Goal: Task Accomplishment & Management: Manage account settings

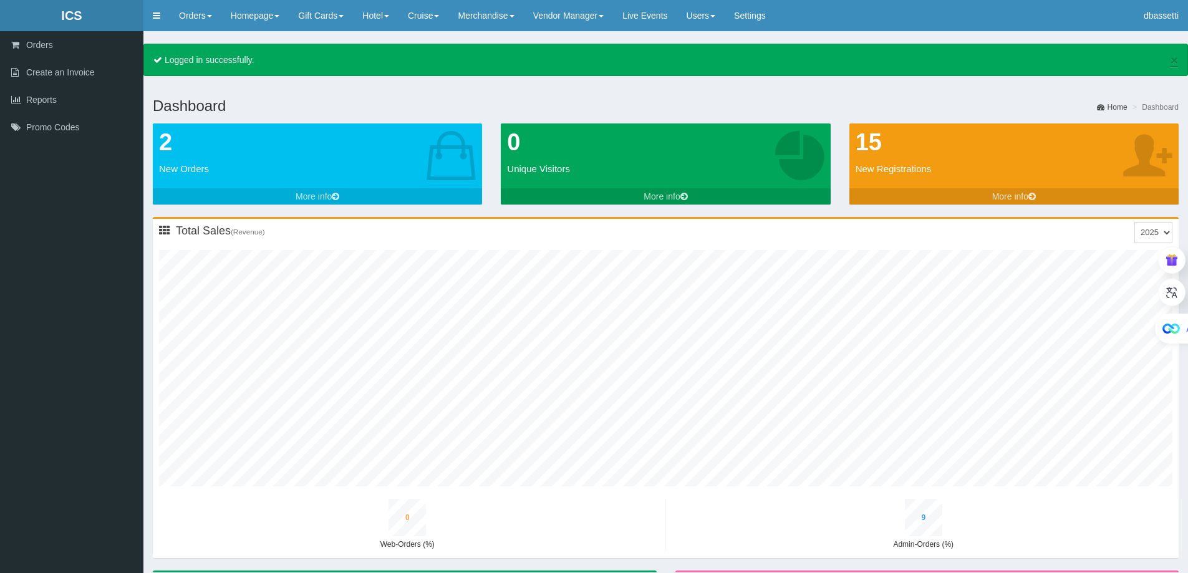
type input "0"
type input "11"
type input "0"
type input "2"
type input "0"
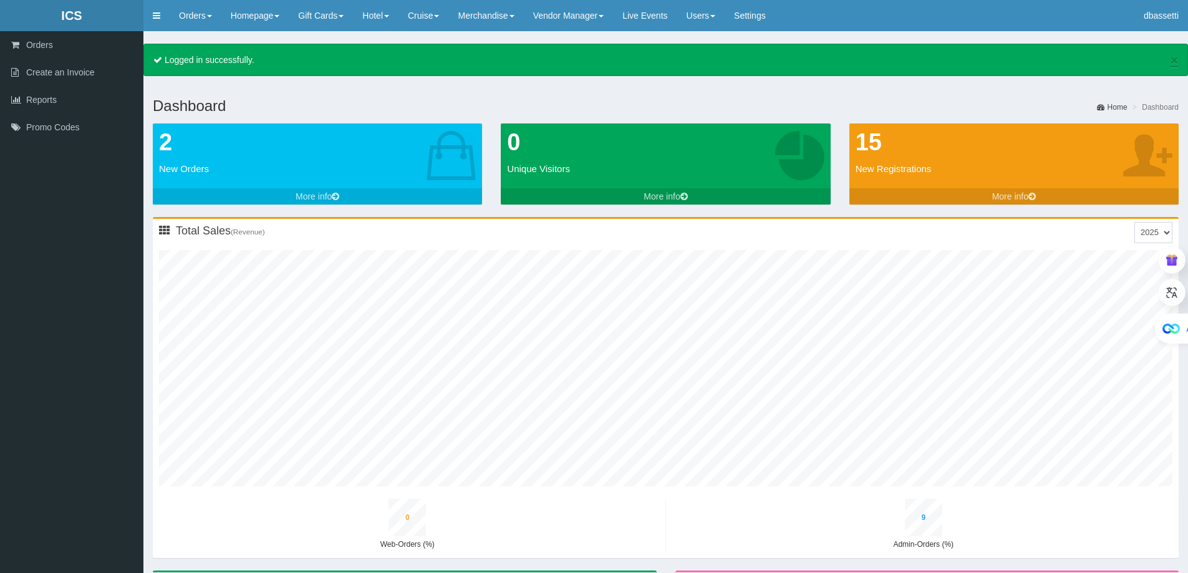
type input "10"
type input "0"
type input "13"
type input "1"
type input "3"
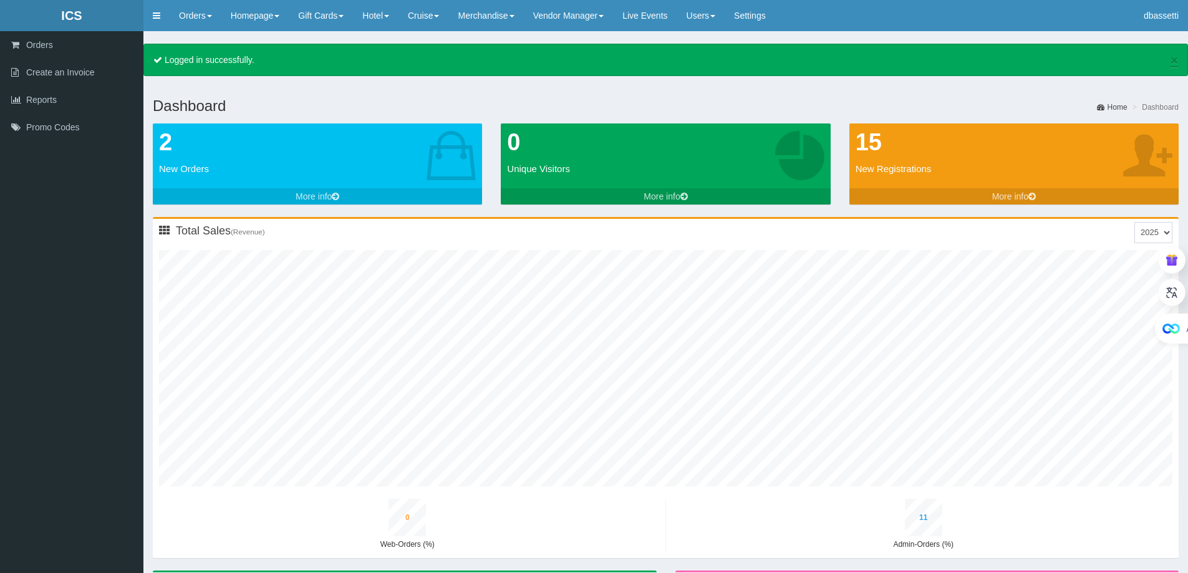
type input "0"
type input "11"
type input "1"
type input "14"
type input "1"
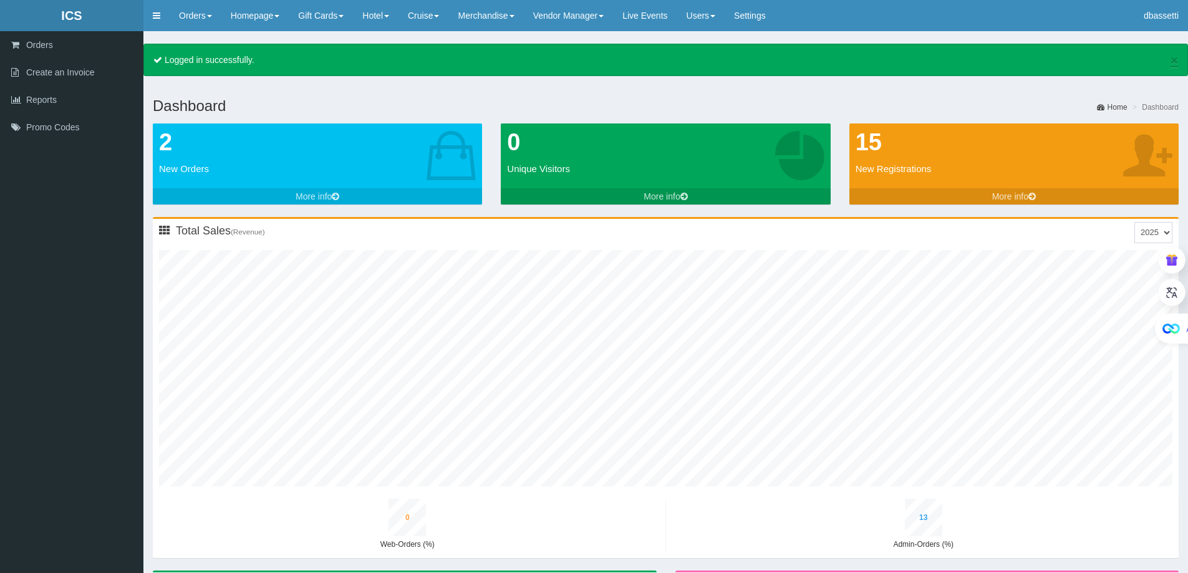
type input "4"
type input "0"
type input "13"
type input "1"
type input "16"
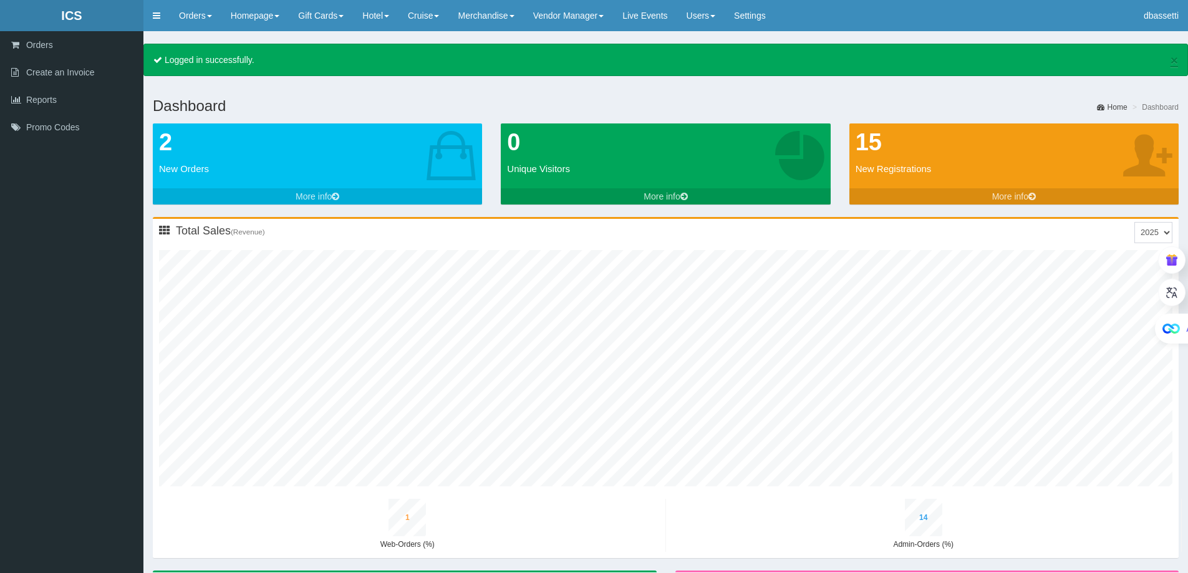
type input "1"
type input "5"
type input "0"
type input "14"
type input "1"
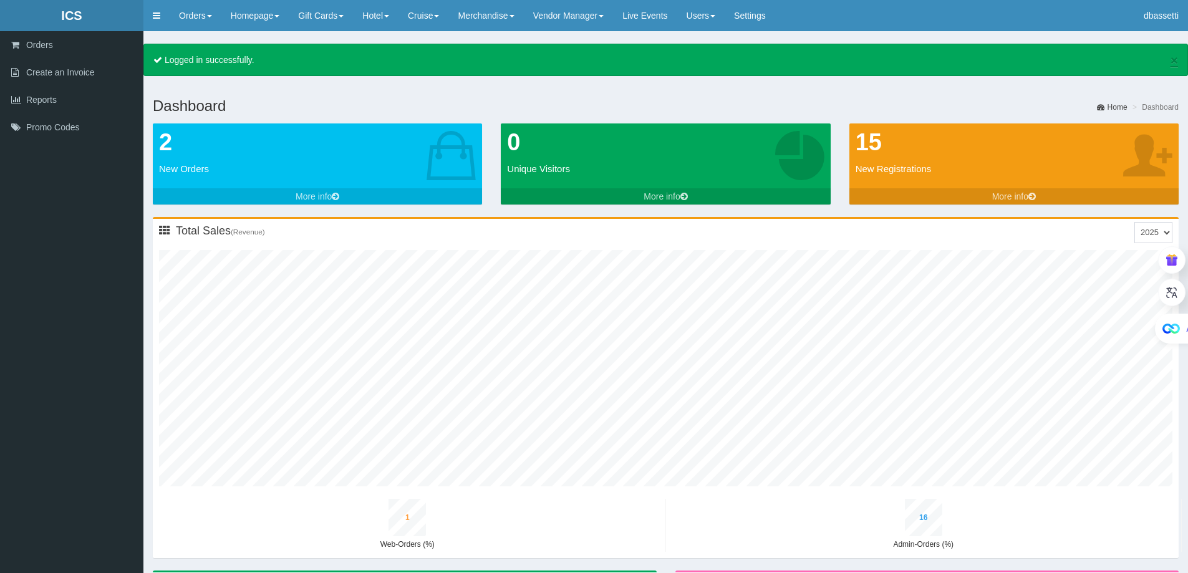
type input "18"
type input "1"
type input "6"
type input "0"
type input "16"
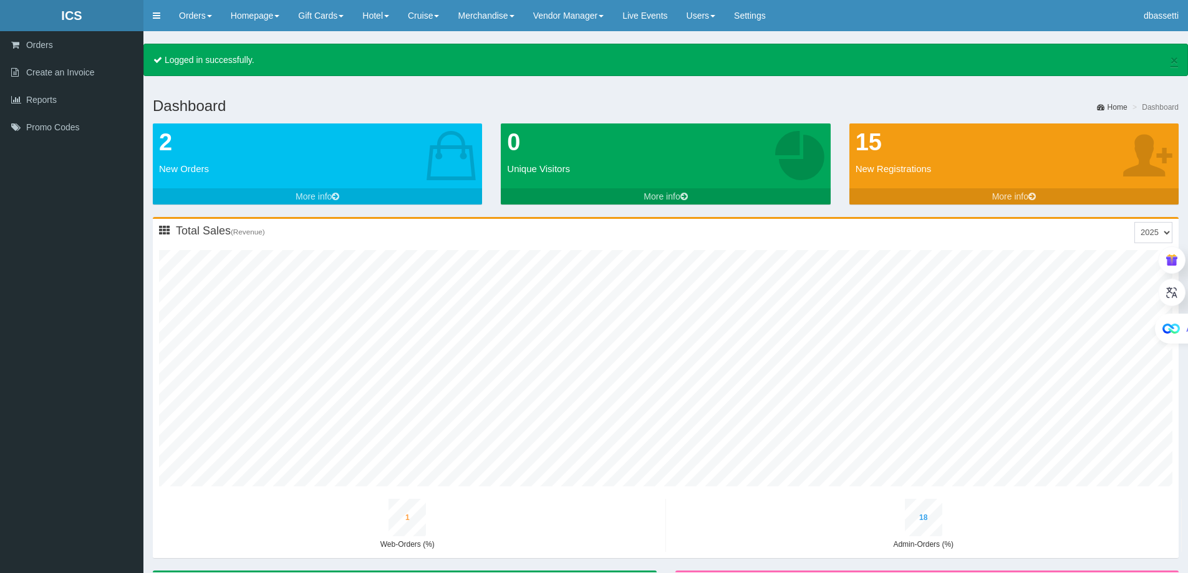
type input "1"
type input "20"
type input "1"
type input "7"
type input "0"
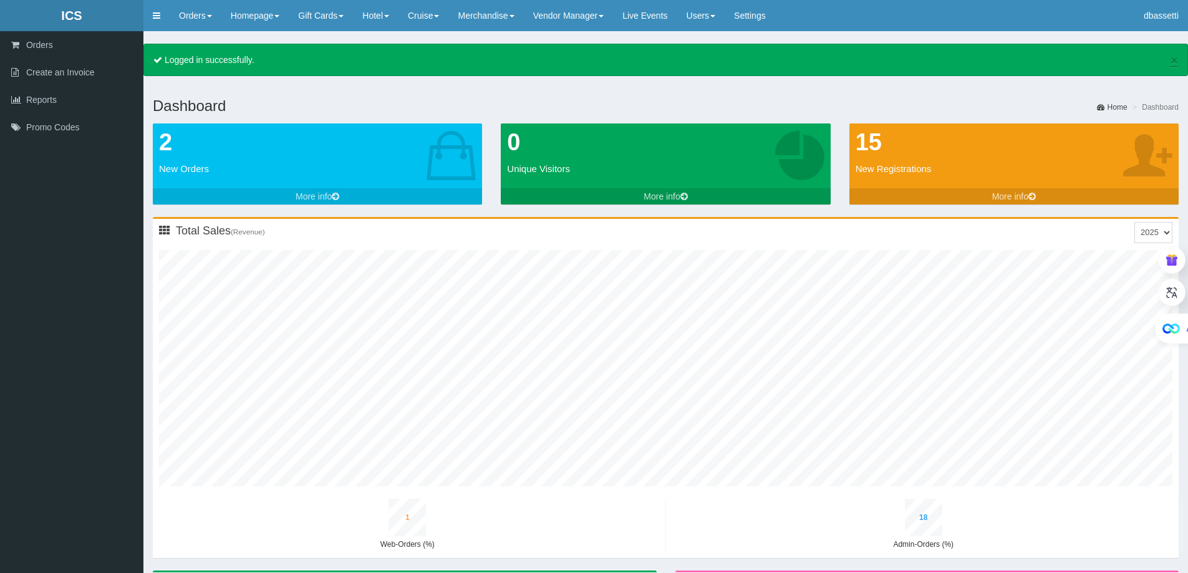
type input "18"
type input "1"
type input "22"
type input "2"
type input "9"
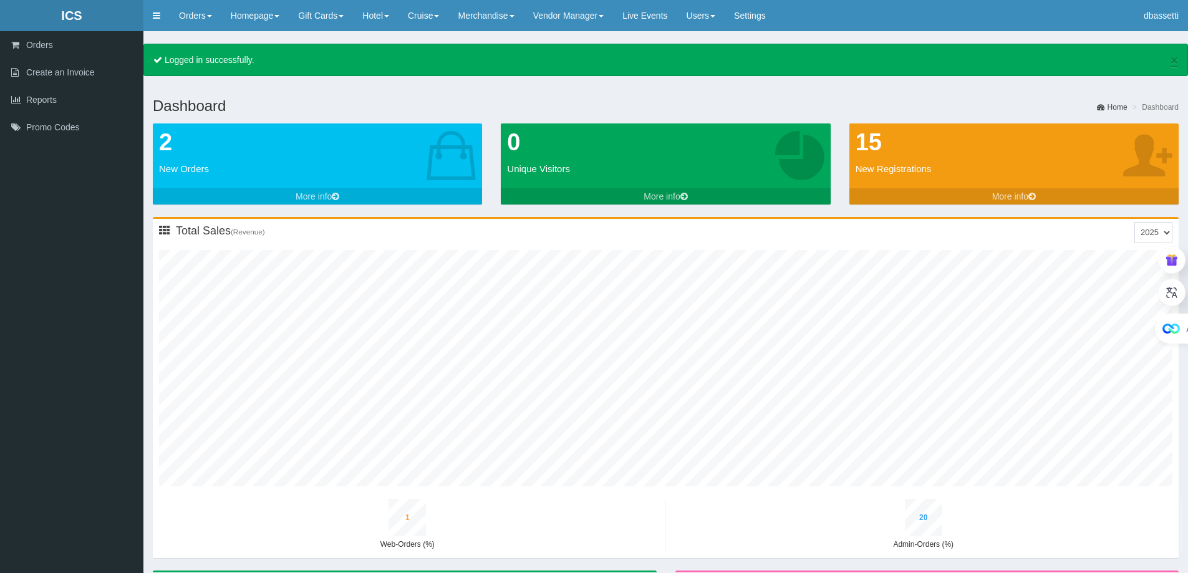
type input "0"
type input "20"
type input "1"
type input "24"
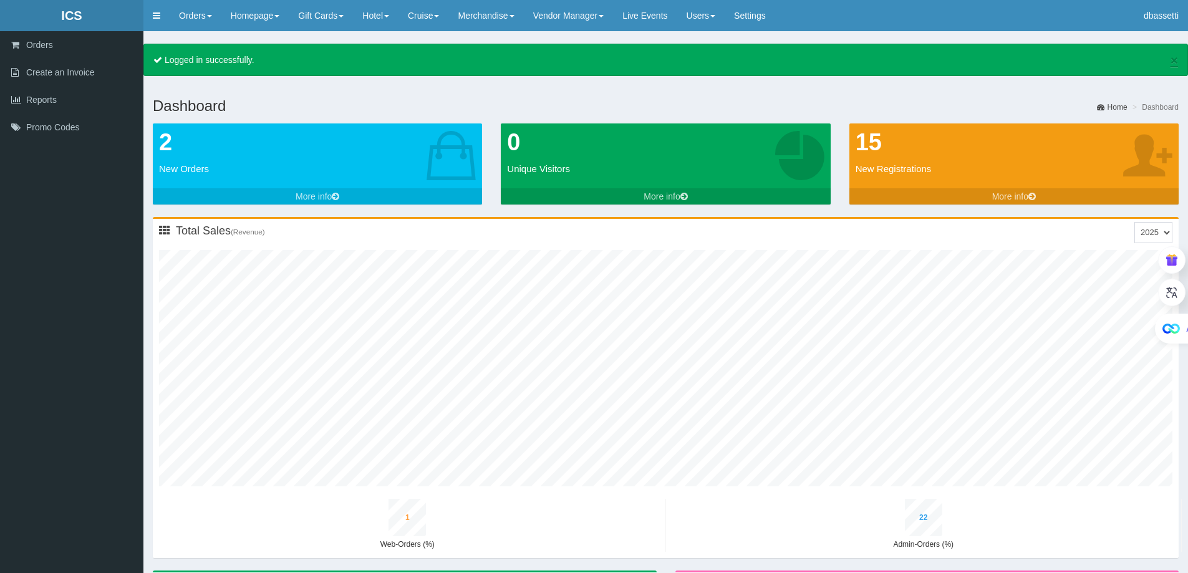
type input "2"
type input "10"
type input "1"
type input "23"
type input "1"
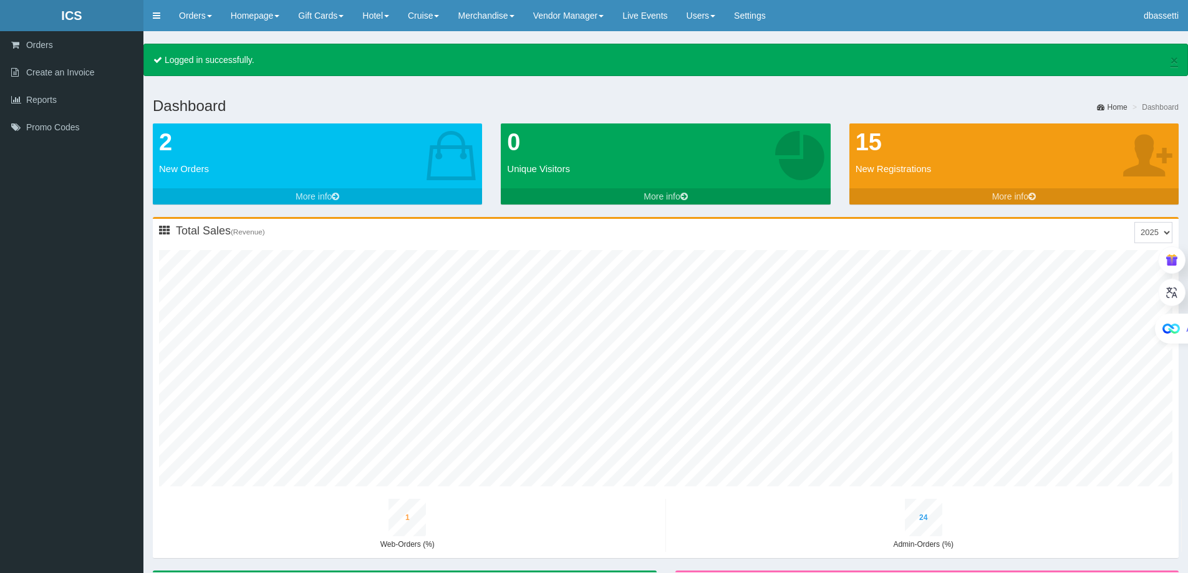
type input "27"
type input "2"
type input "12"
type input "1"
type input "25"
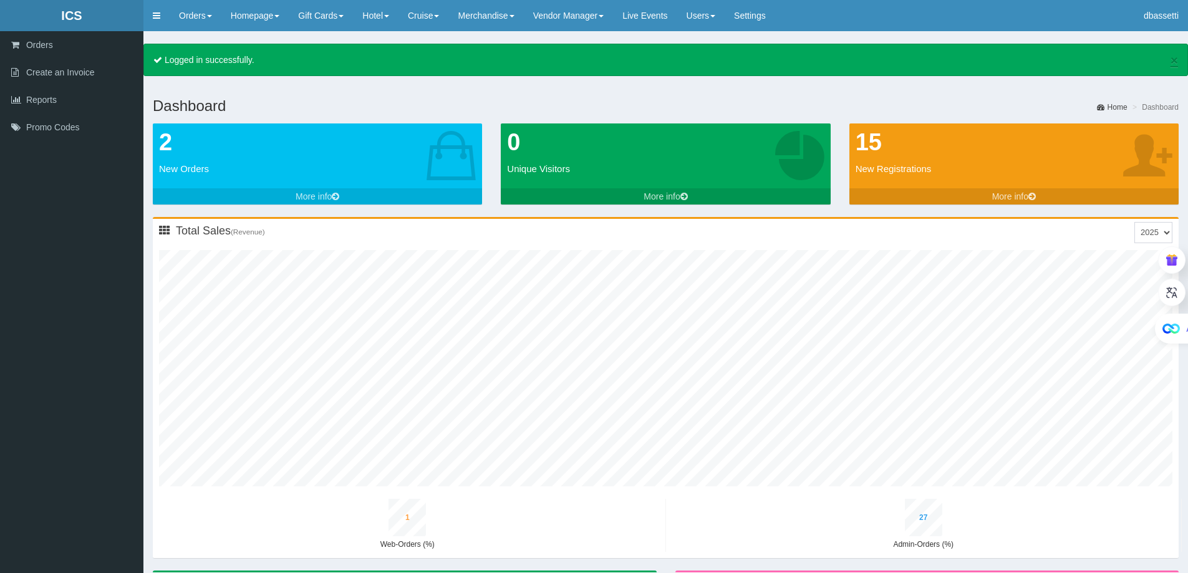
type input "1"
type input "29"
type input "2"
type input "13"
type input "1"
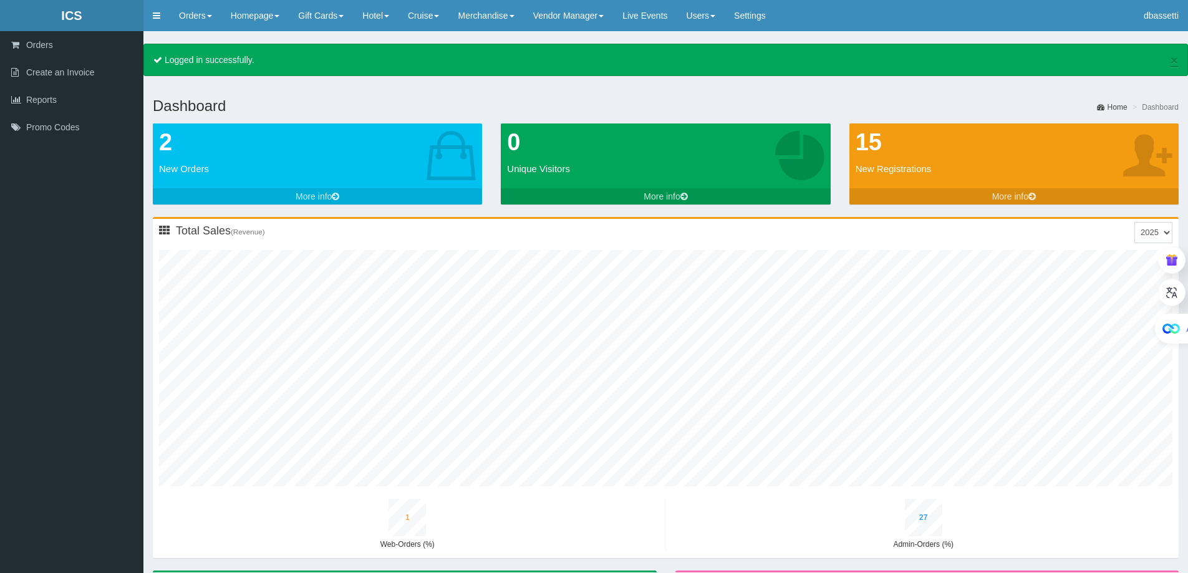
type input "27"
type input "1"
type input "31"
type input "3"
type input "15"
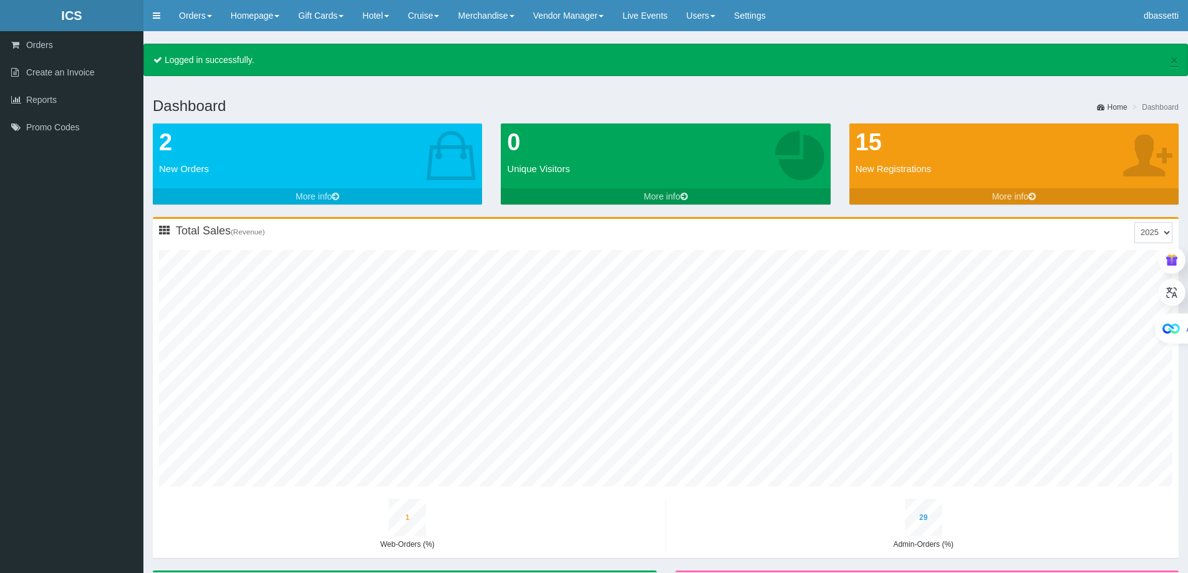
type input "1"
type input "29"
type input "1"
type input "33"
type input "3"
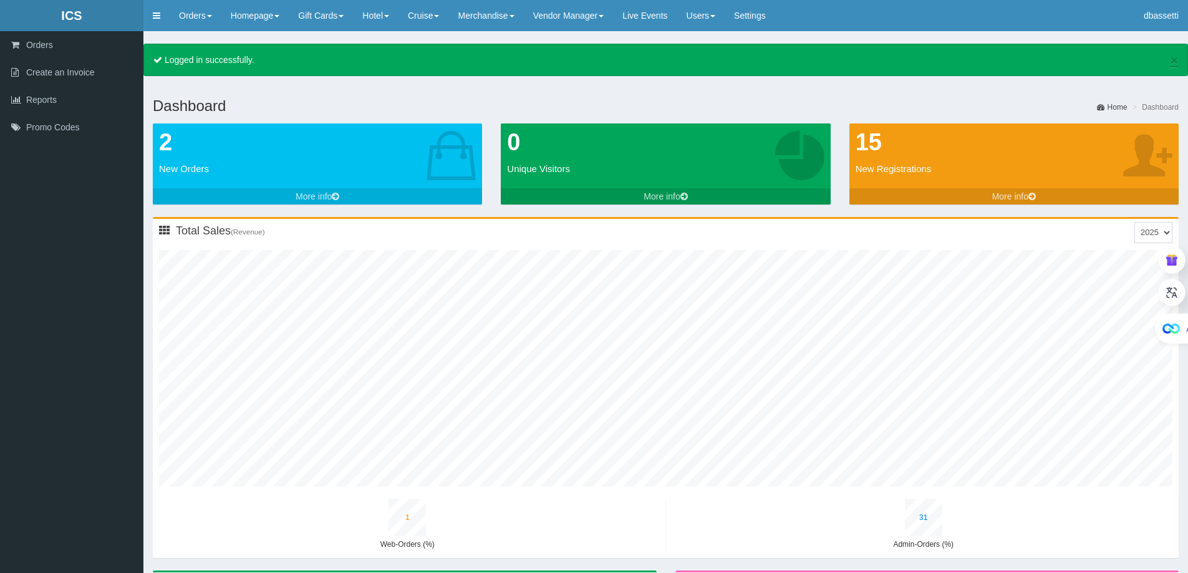
type input "17"
type input "1"
type input "32"
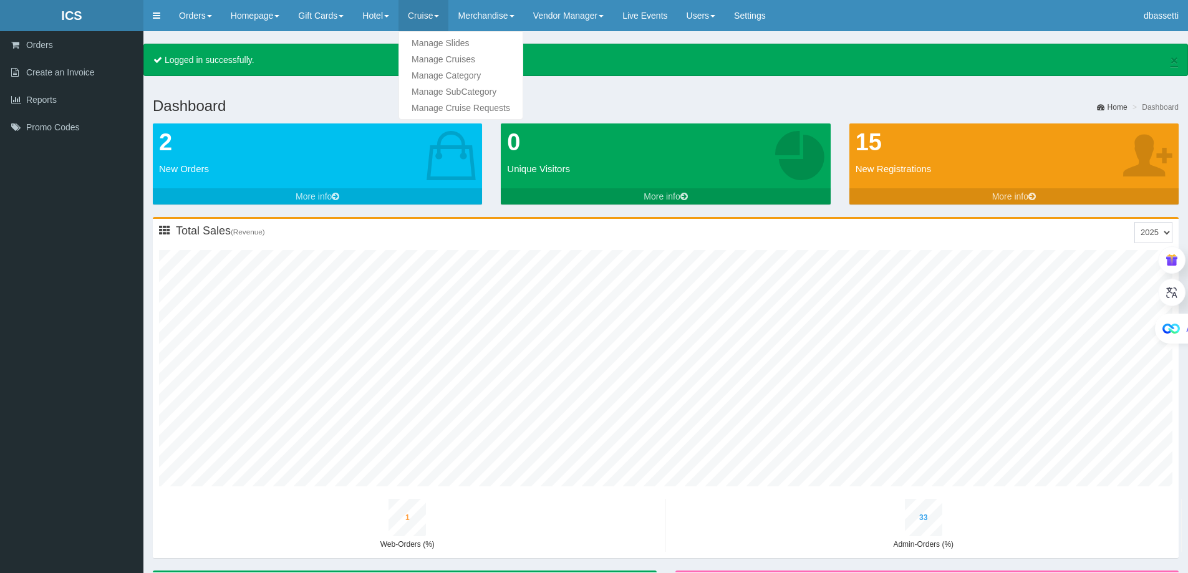
type input "1"
type input "36"
type input "3"
type input "18"
type input "1"
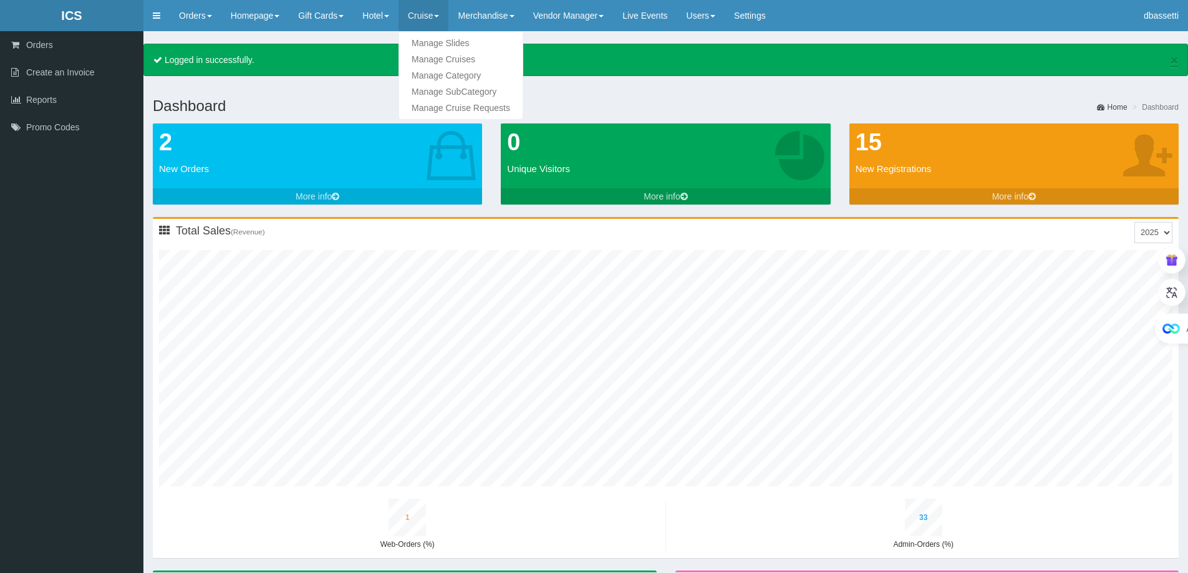
type input "34"
type input "1"
type input "39"
type input "4"
type input "20"
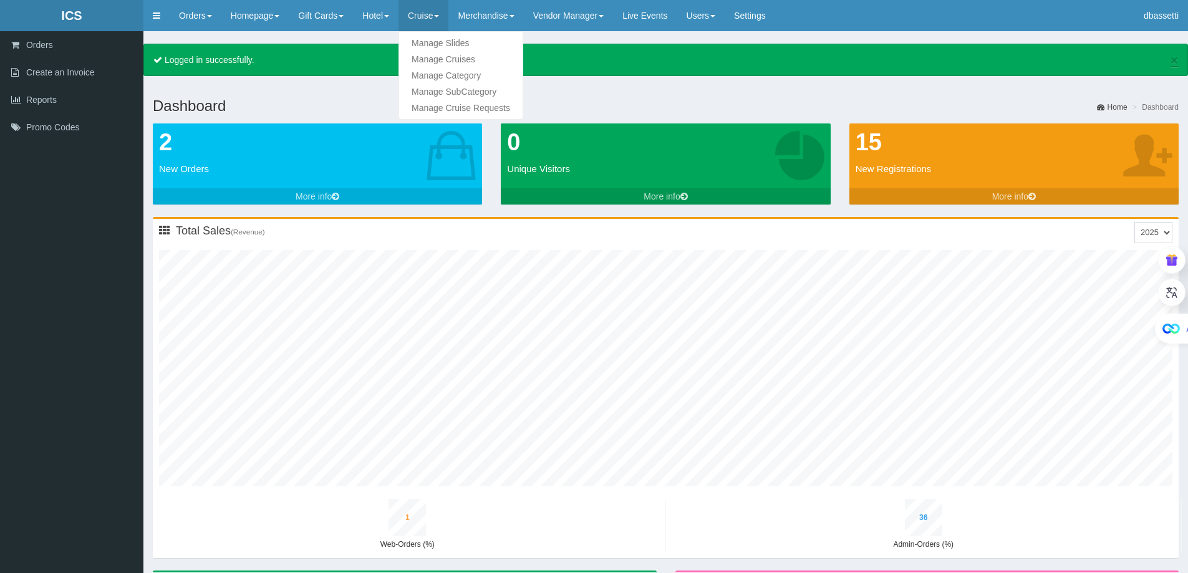
type input "1"
type input "37"
type input "1"
type input "41"
type input "4"
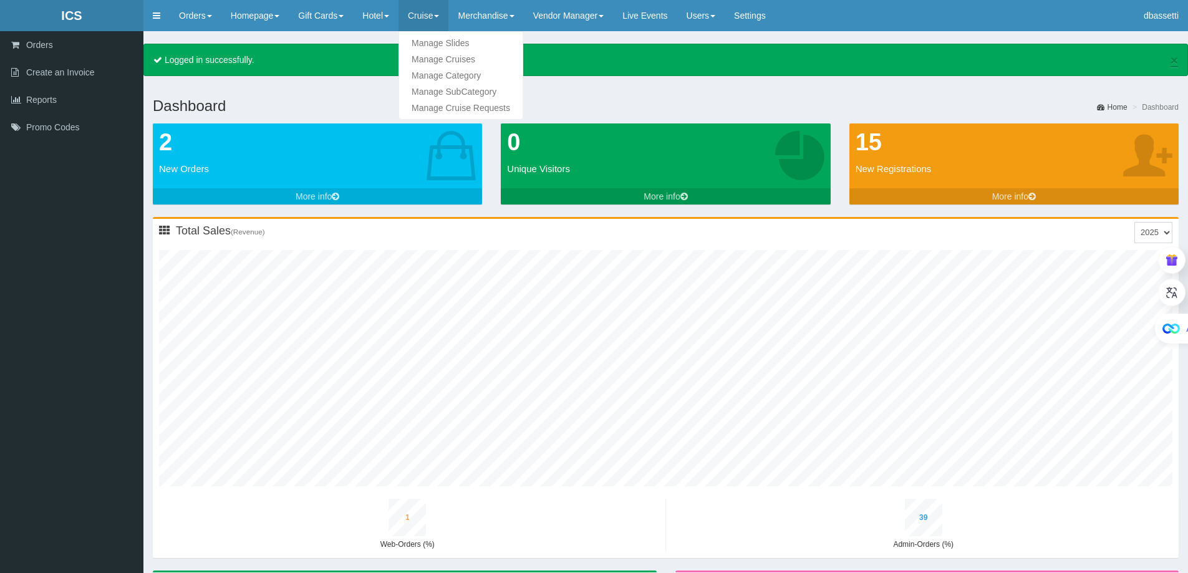
type input "22"
type input "1"
type input "39"
type input "2"
type input "43"
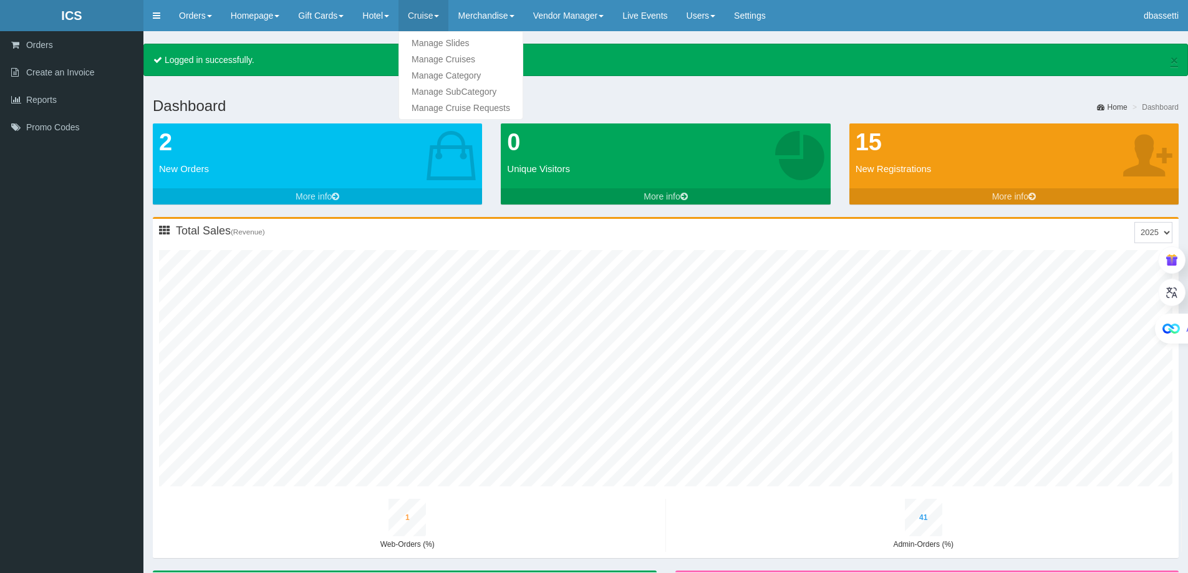
type input "4"
type input "24"
type input "1"
type input "41"
type input "2"
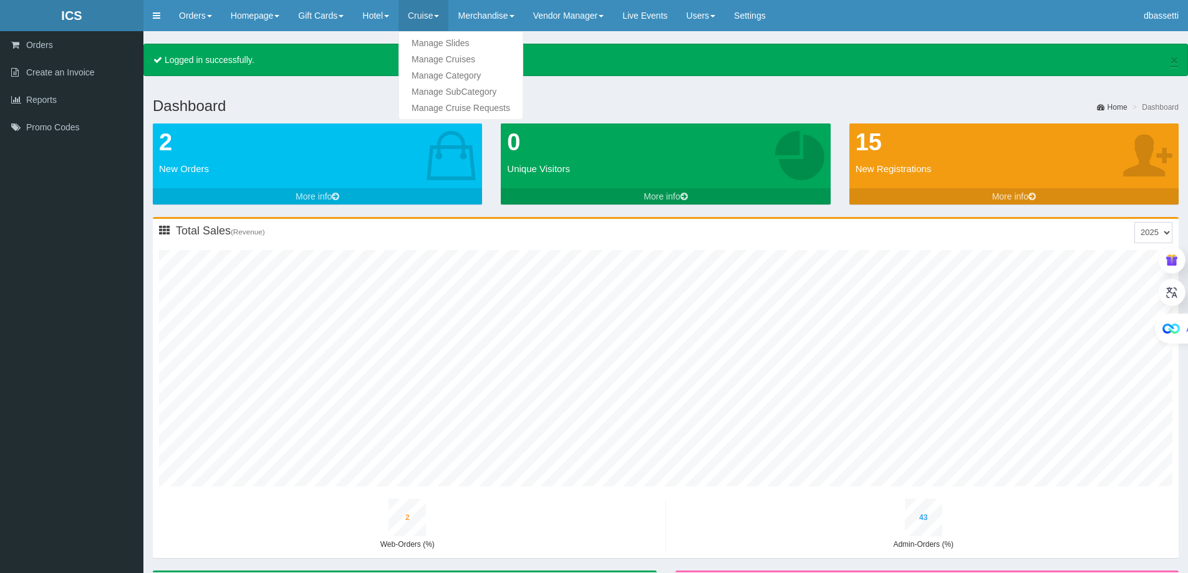
type input "46"
type input "5"
type input "26"
type input "1"
type input "44"
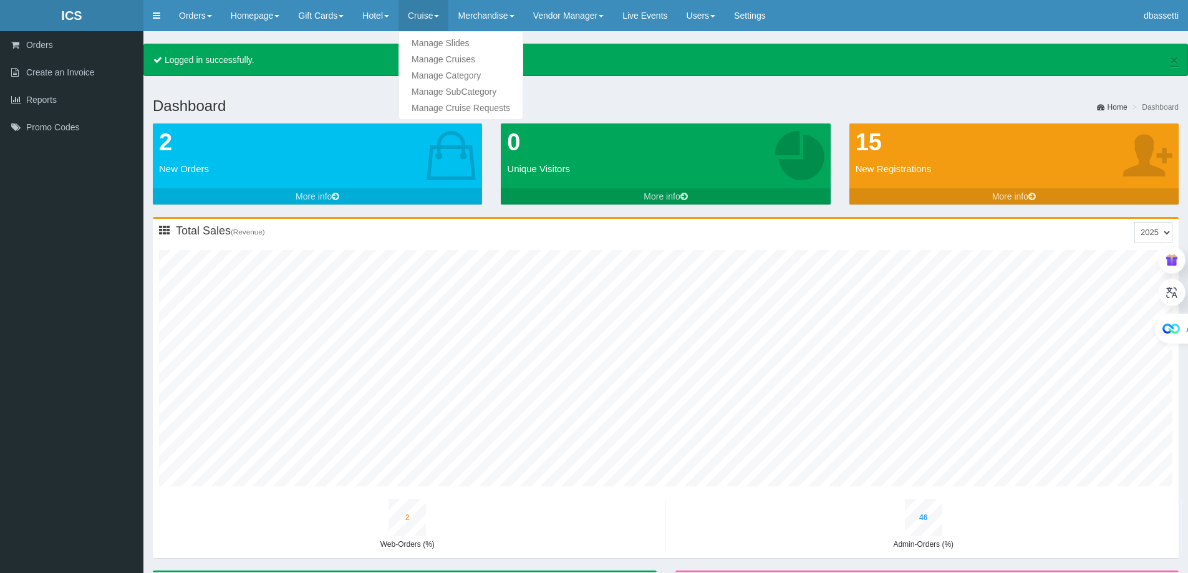
type input "2"
type input "48"
type input "5"
type input "28"
type input "1"
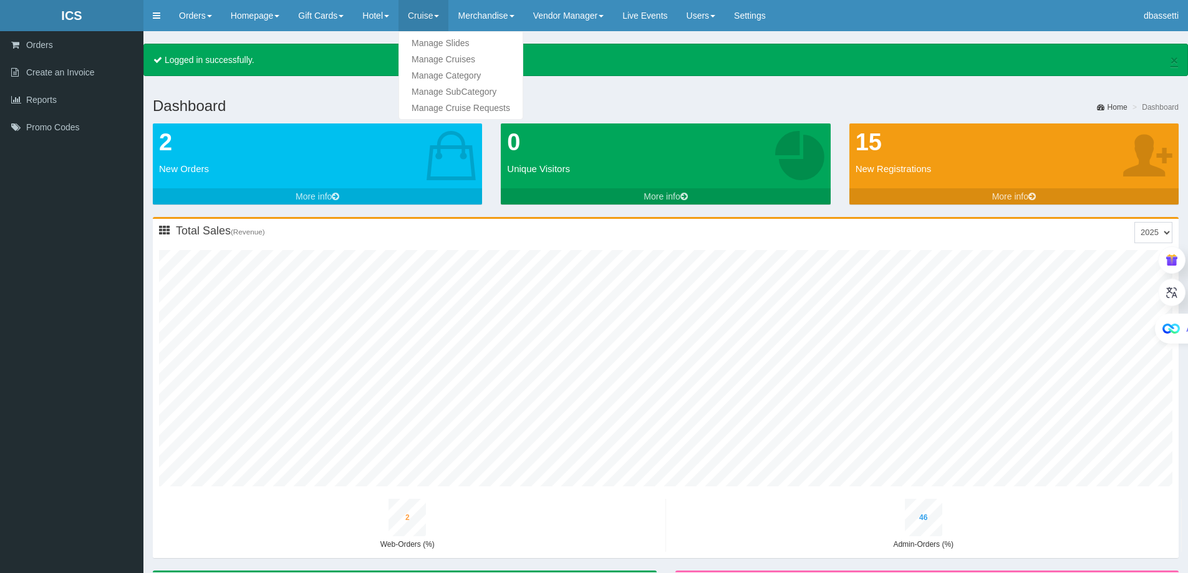
type input "47"
type input "2"
type input "51"
type input "6"
type input "30"
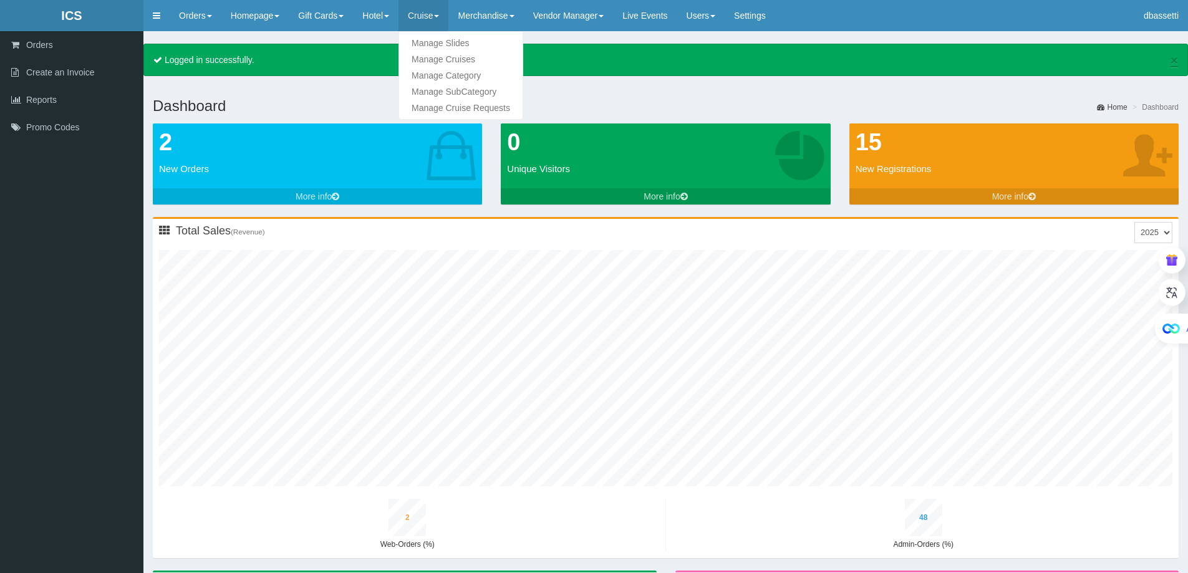
type input "1"
type input "49"
type input "2"
type input "53"
type input "6"
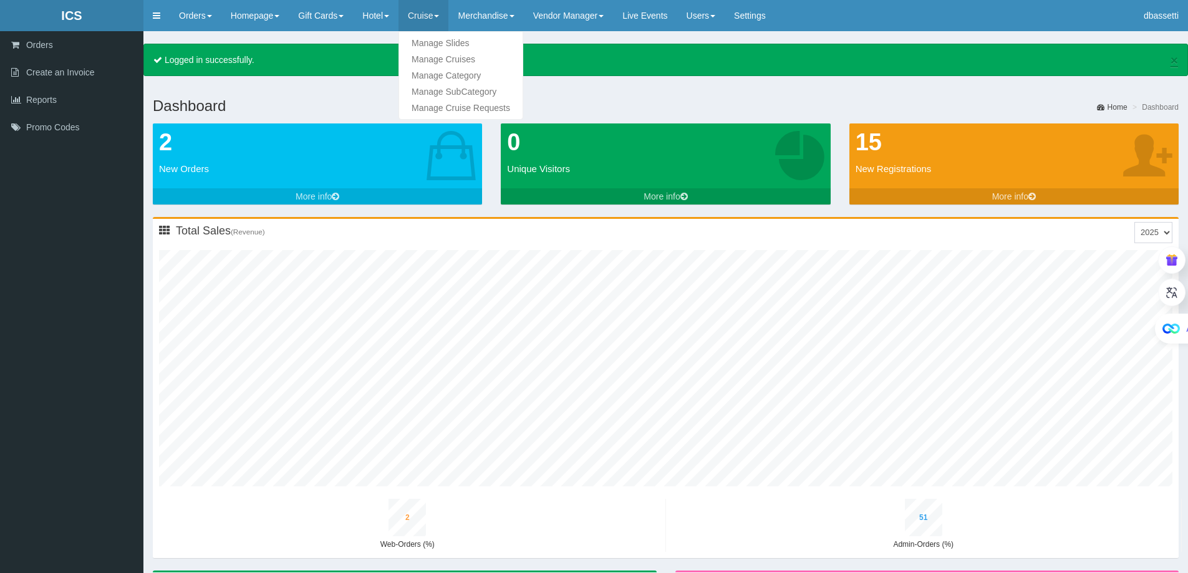
type input "32"
type input "1"
type input "52"
type input "2"
type input "56"
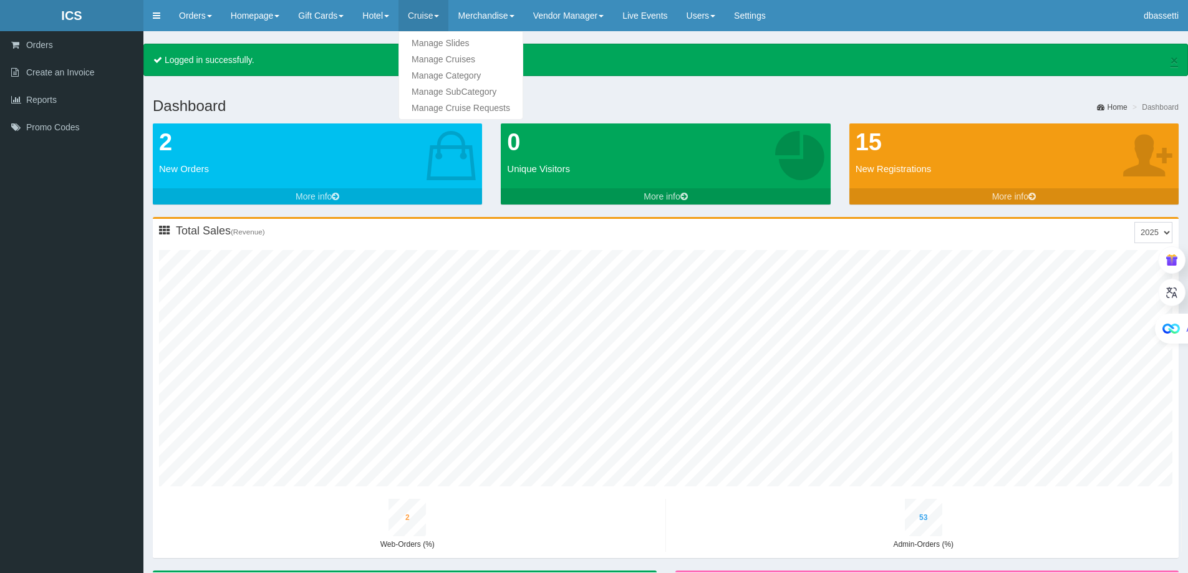
type input "6"
type input "35"
type input "1"
type input "54"
type input "2"
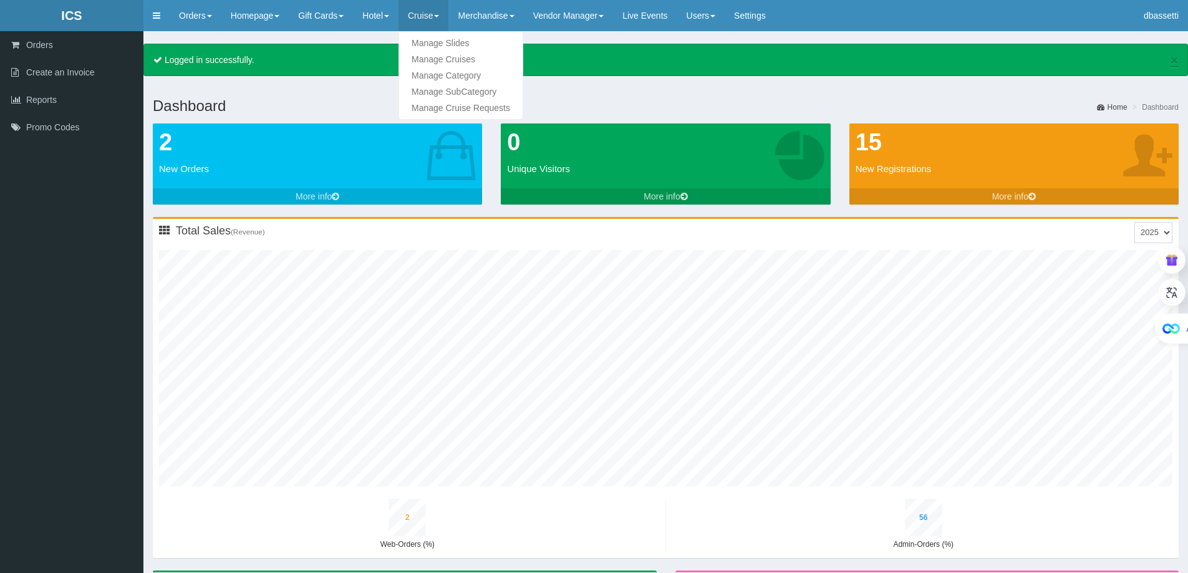
type input "58"
type input "7"
type input "37"
type input "1"
type input "57"
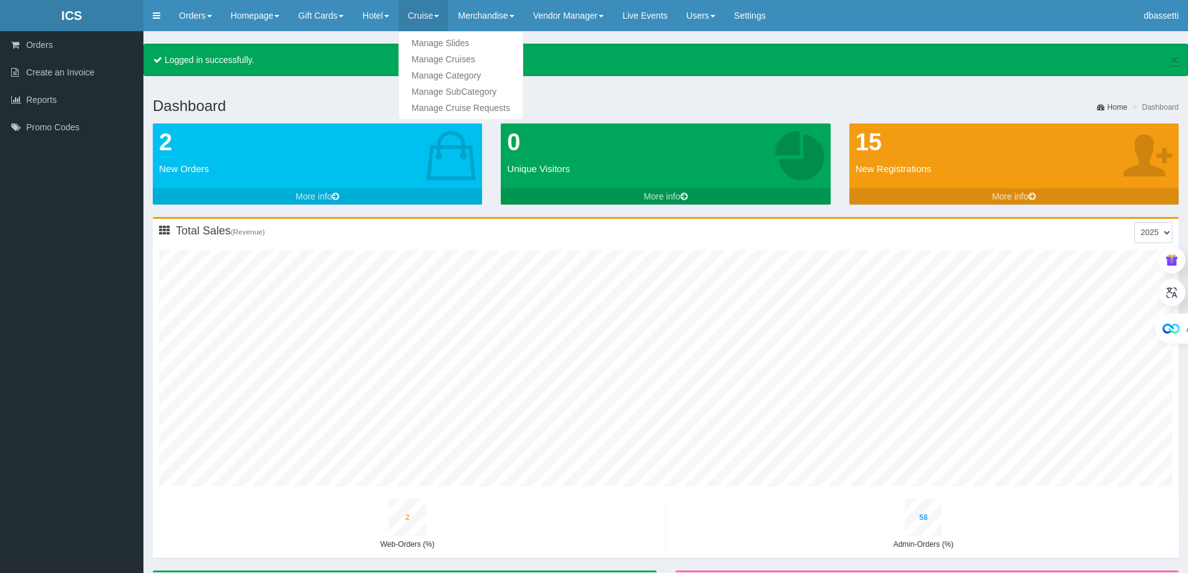
type input "2"
type input "61"
type input "7"
type input "39"
type input "1"
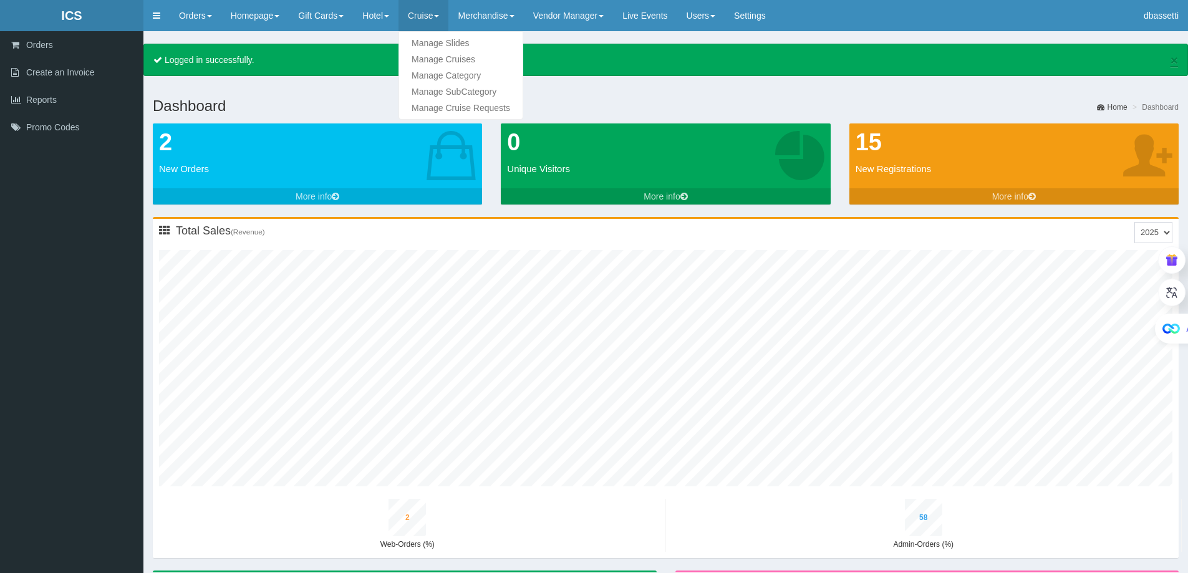
type input "59"
type input "2"
type input "63"
type input "8"
type input "41"
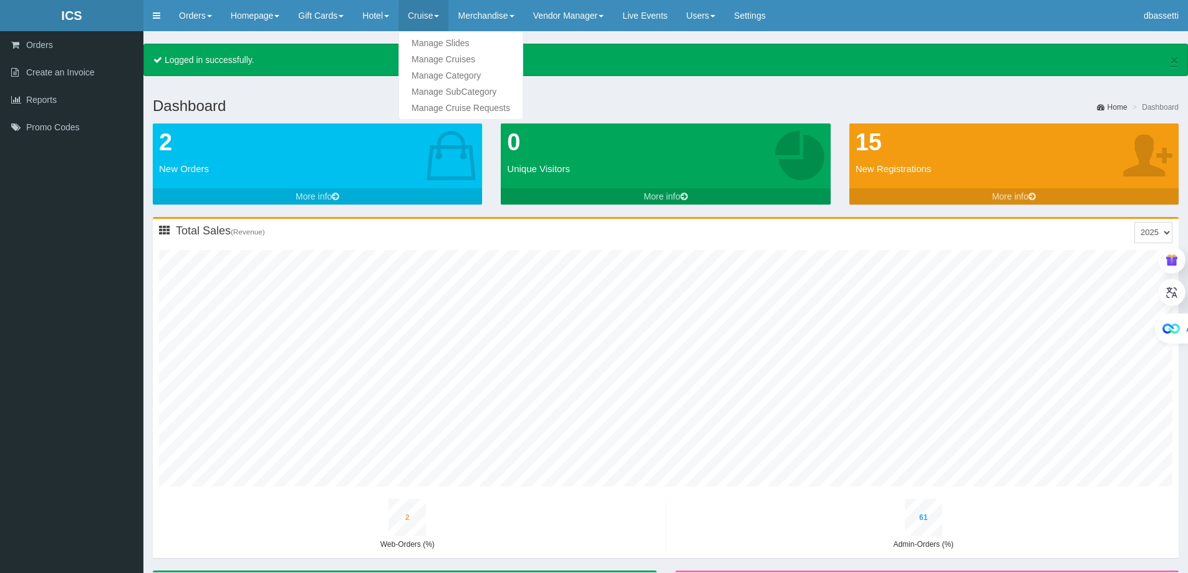
type input "1"
type input "62"
type input "2"
type input "66"
type input "8"
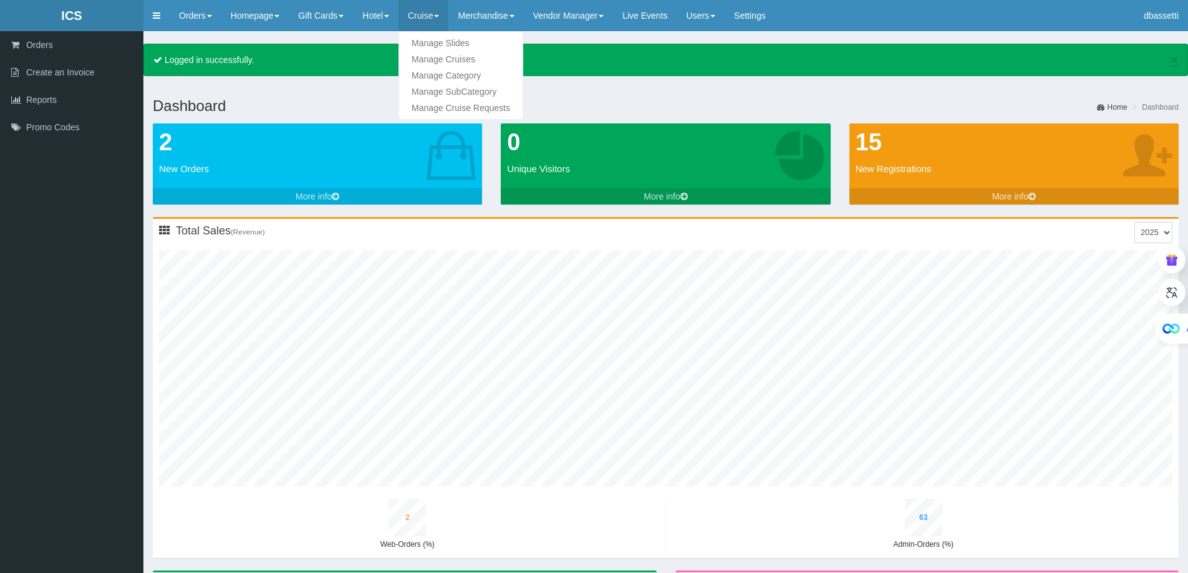
type input "43"
type input "1"
type input "64"
type input "2"
type input "68"
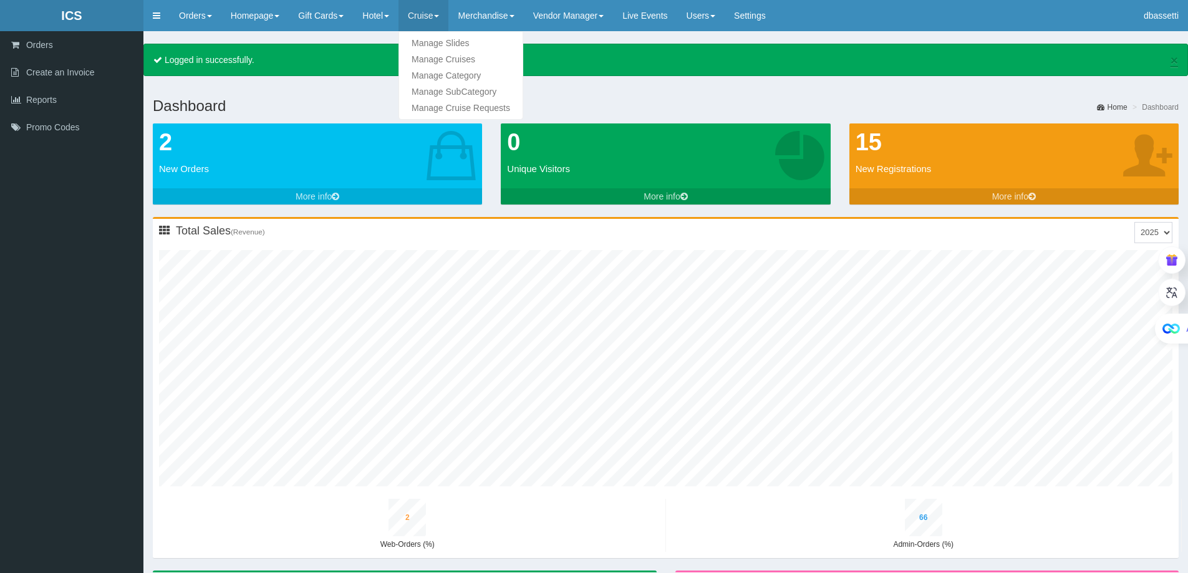
type input "9"
type input "45"
type input "1"
type input "67"
type input "3"
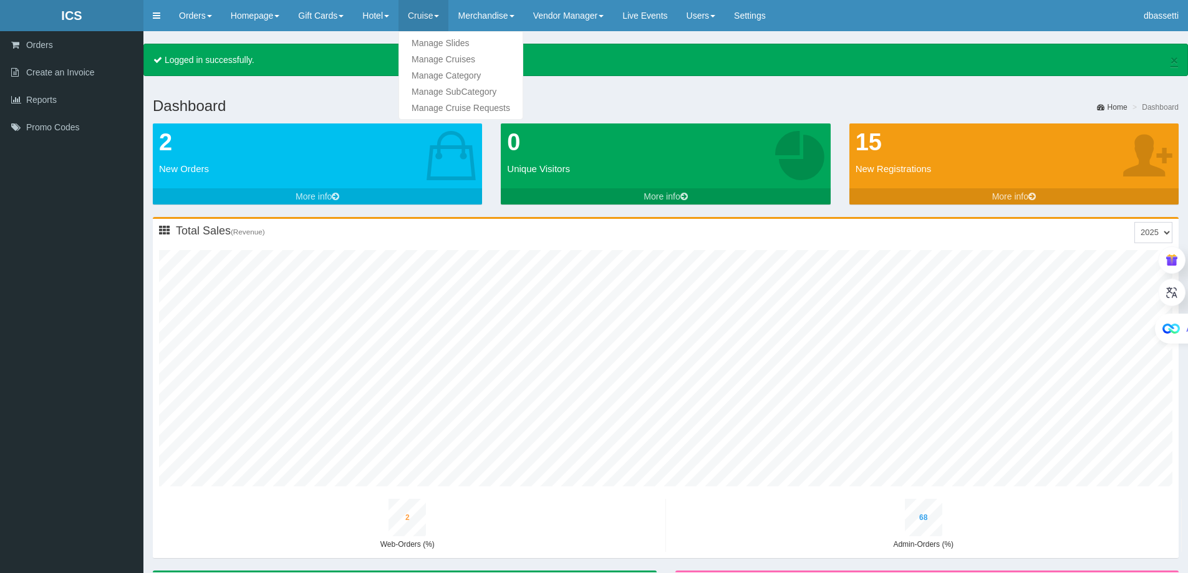
type input "70"
type input "9"
type input "48"
type input "2"
type input "69"
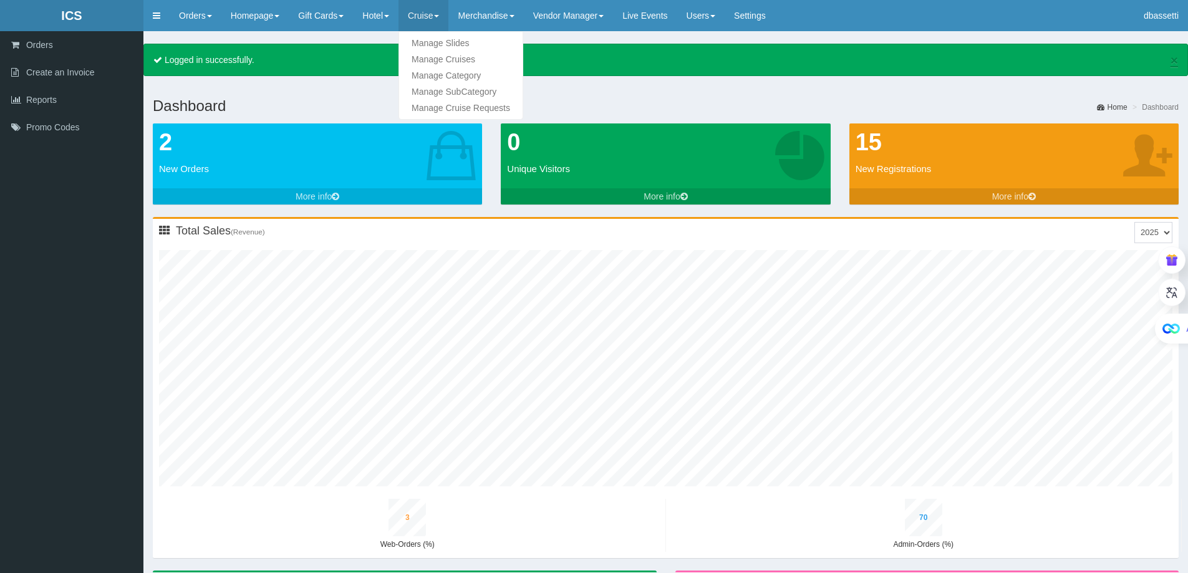
type input "3"
type input "72"
type input "9"
type input "50"
type input "2"
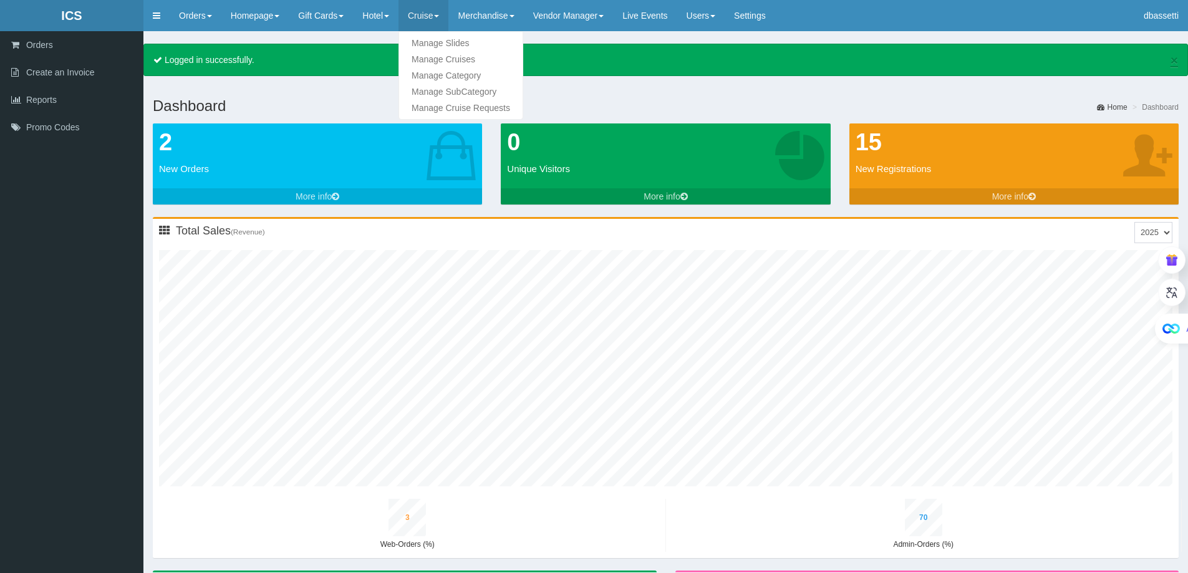
type input "71"
type input "3"
type input "75"
type input "10"
type input "52"
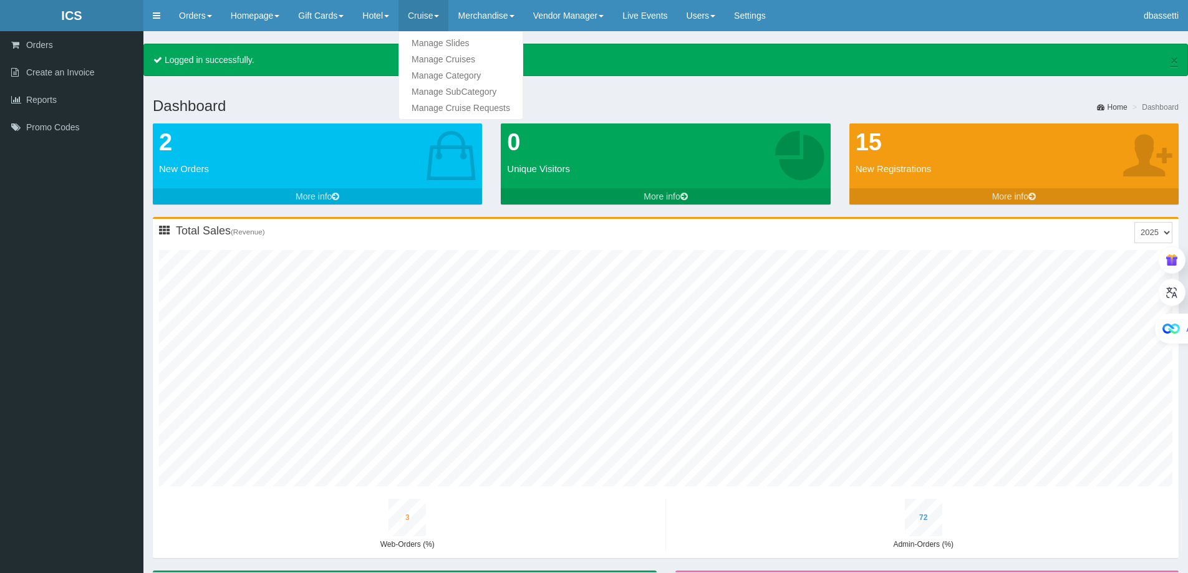
type input "2"
type input "74"
type input "3"
type input "77"
type input "10"
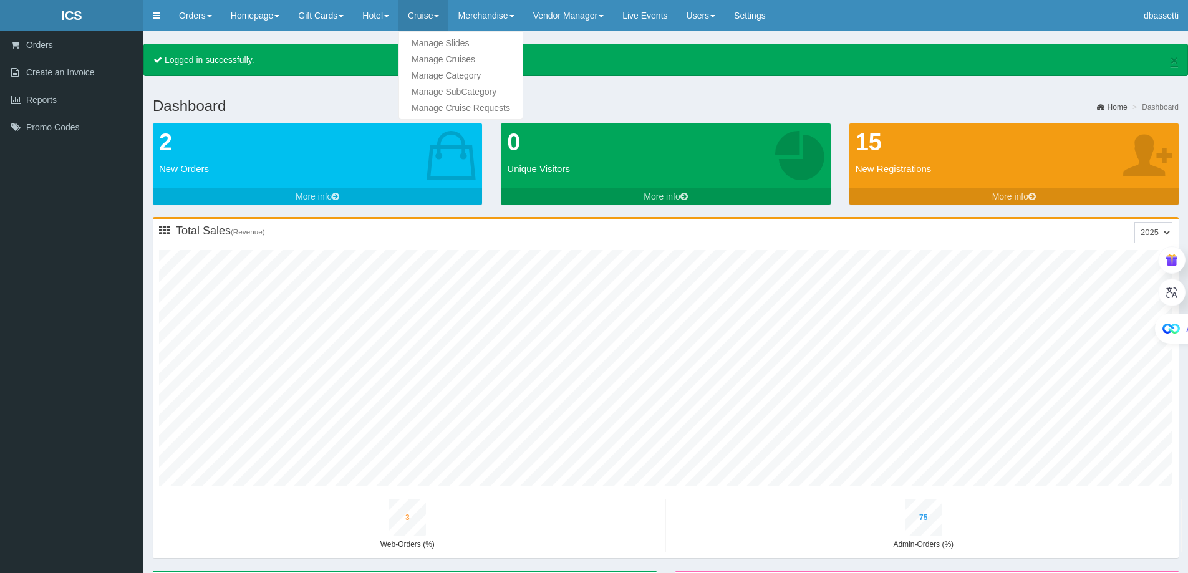
type input "54"
type input "2"
type input "76"
type input "3"
type input "79"
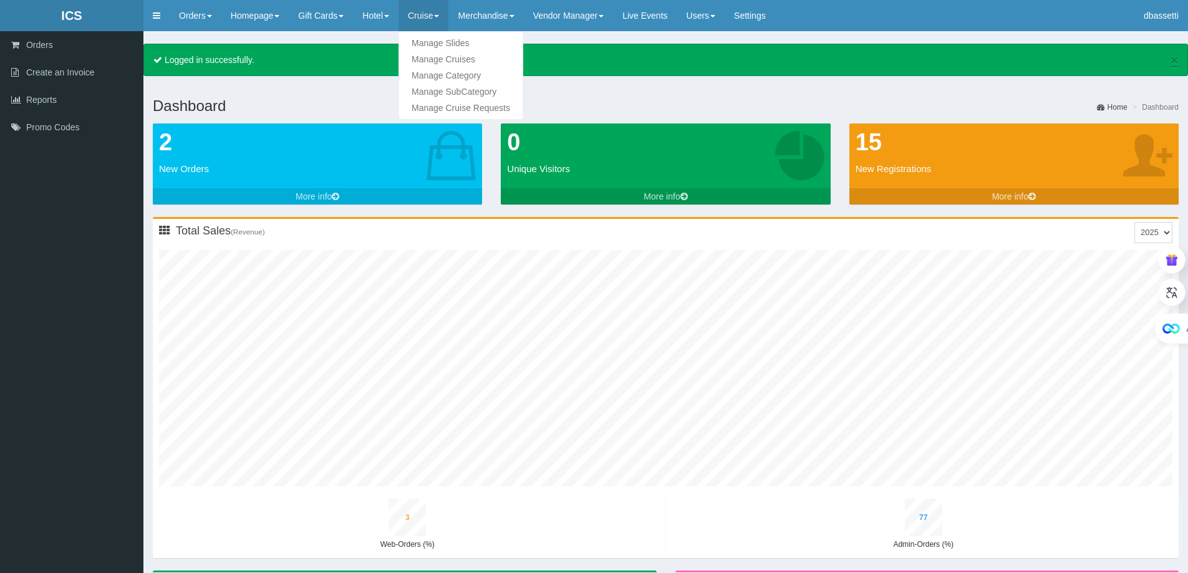
type input "11"
type input "56"
type input "2"
type input "78"
type input "3"
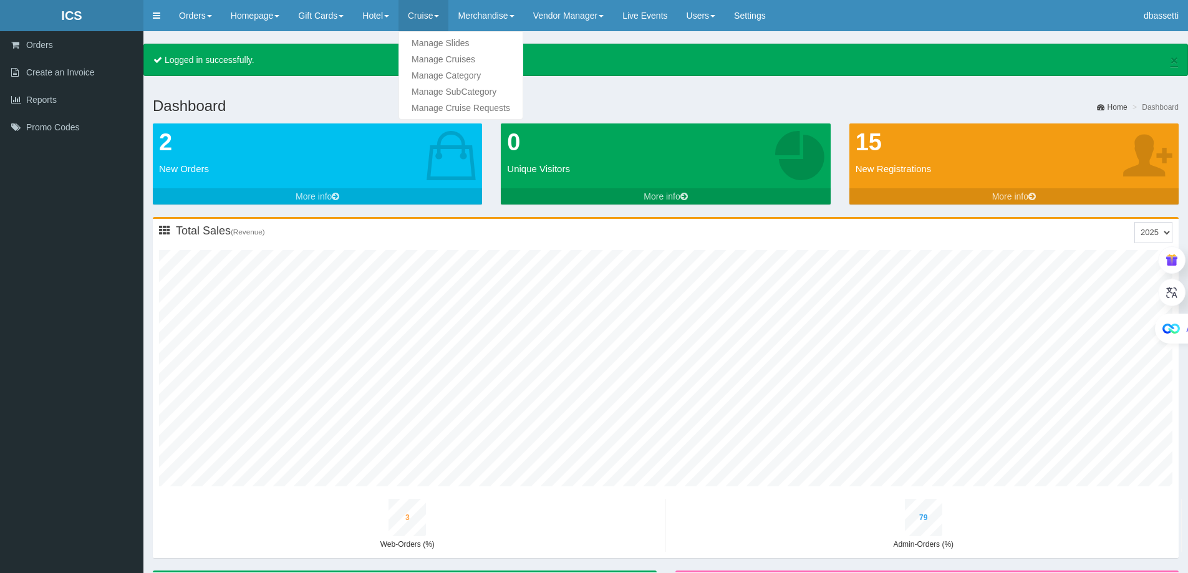
type input "81"
type input "11"
type input "58"
type input "2"
type input "80"
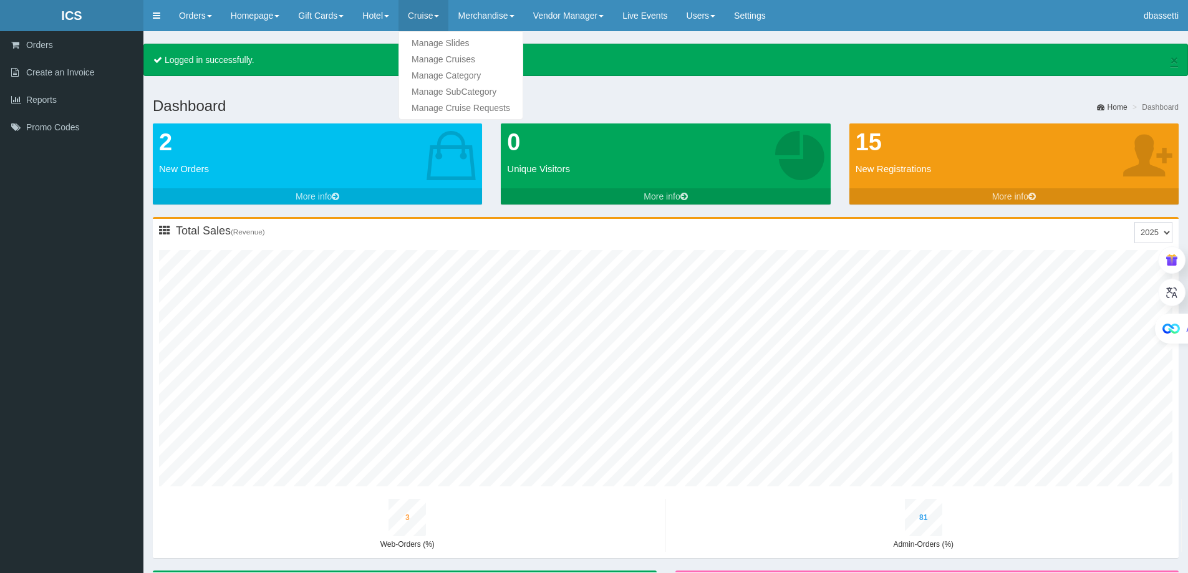
type input "3"
type input "82"
type input "11"
type input "60"
type input "2"
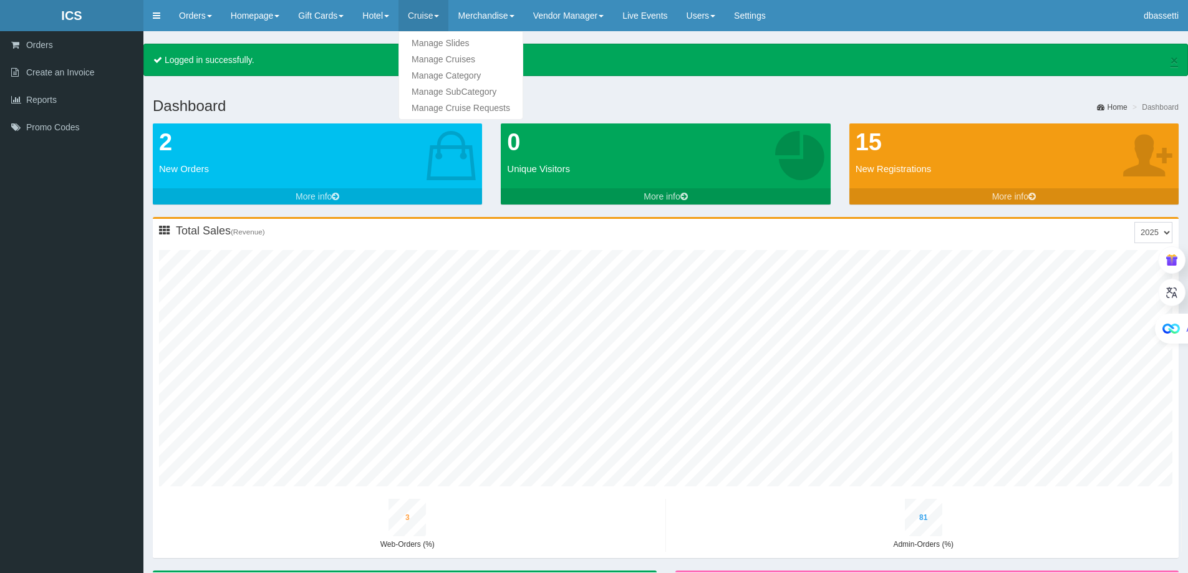
type input "82"
type input "3"
type input "84"
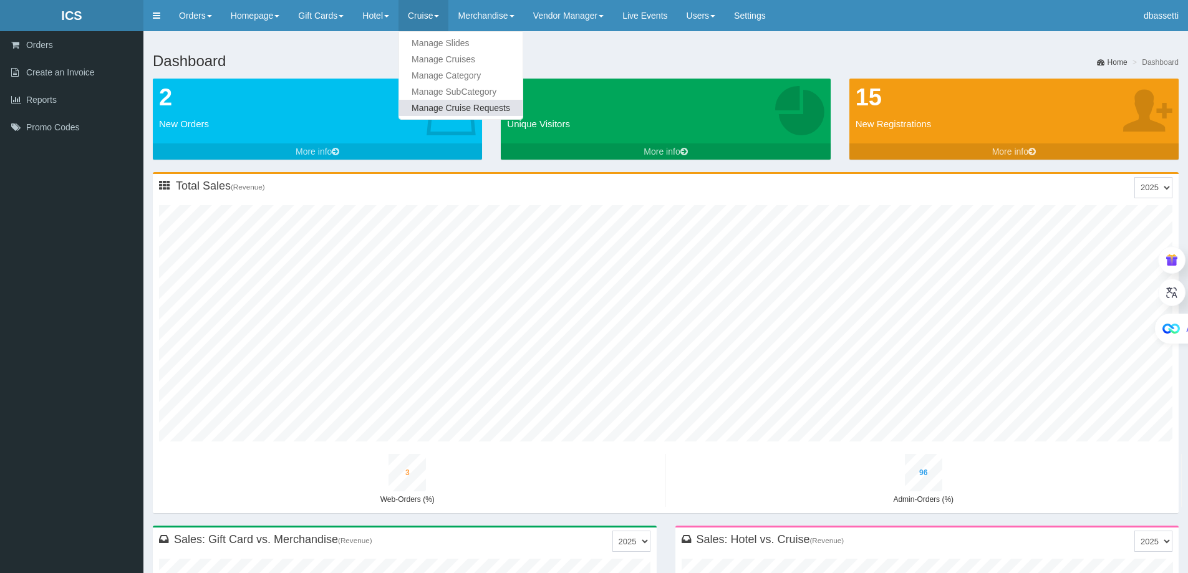
click at [452, 112] on link "Manage Cruise Requests" at bounding box center [460, 108] width 123 height 16
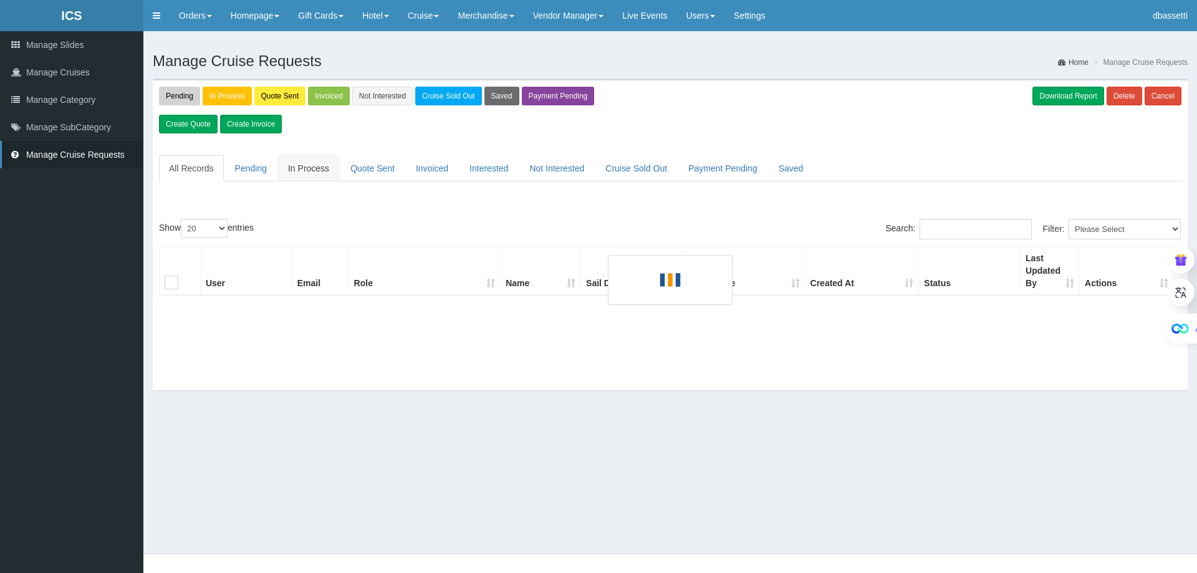
click at [311, 166] on link "In Process" at bounding box center [308, 168] width 61 height 26
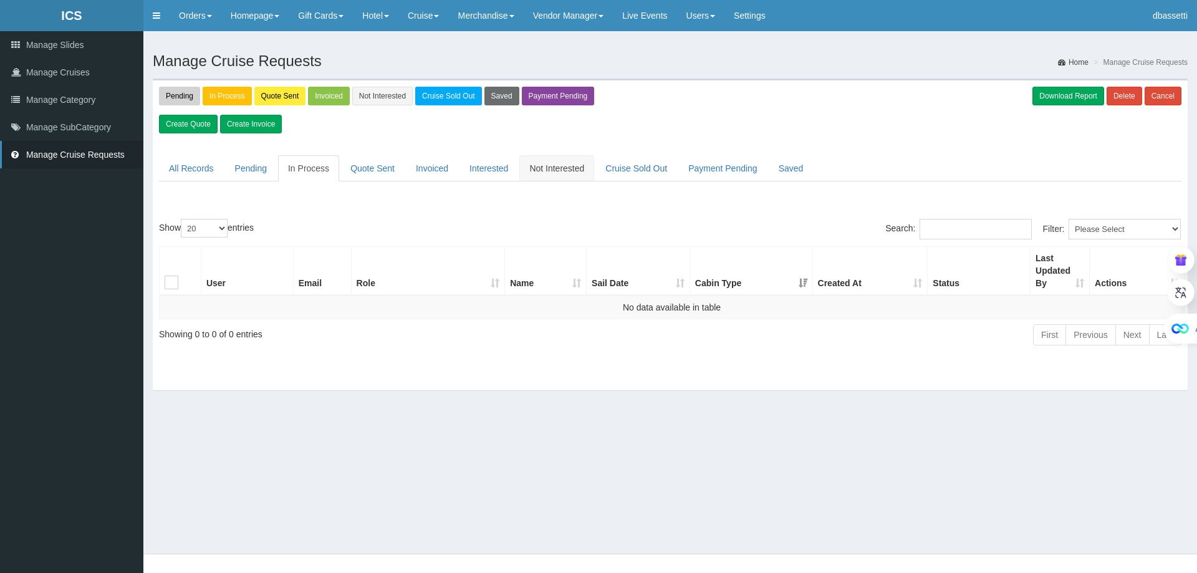
click at [554, 178] on link "Not Interested" at bounding box center [556, 168] width 75 height 26
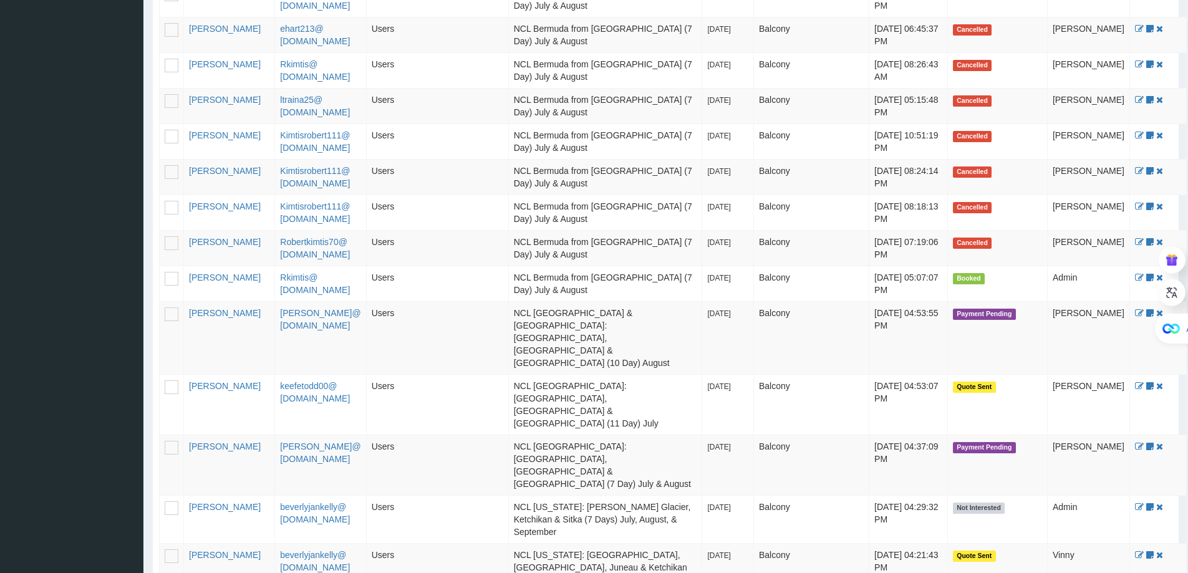
scroll to position [512, 0]
